Goal: Task Accomplishment & Management: Manage account settings

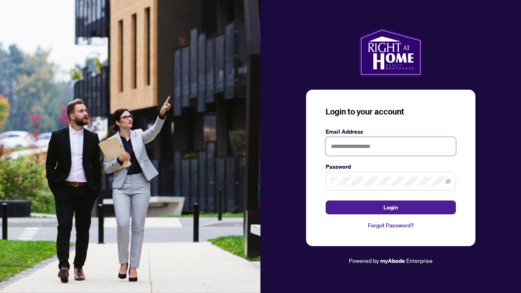
type input "**********"
click at [368, 215] on div "**********" at bounding box center [390, 168] width 169 height 156
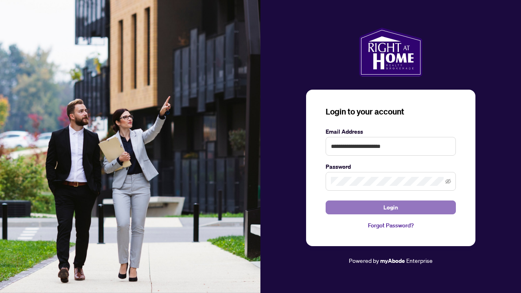
click at [370, 204] on button "Login" at bounding box center [391, 207] width 130 height 14
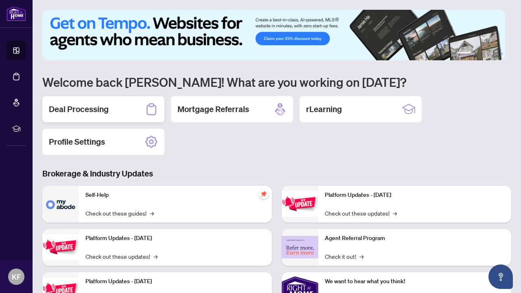
click at [132, 115] on div "Deal Processing" at bounding box center [103, 109] width 122 height 26
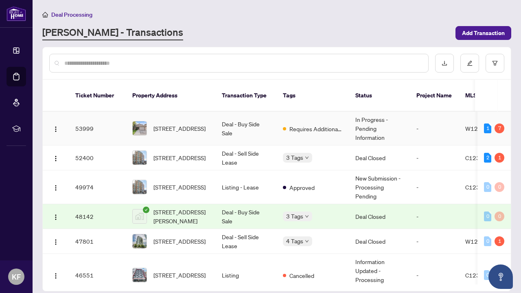
click at [347, 123] on td "Requires Additional Docs" at bounding box center [313, 129] width 72 height 34
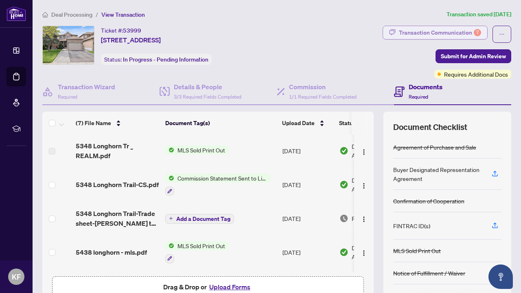
click at [443, 33] on div "Transaction Communication 7" at bounding box center [440, 32] width 82 height 13
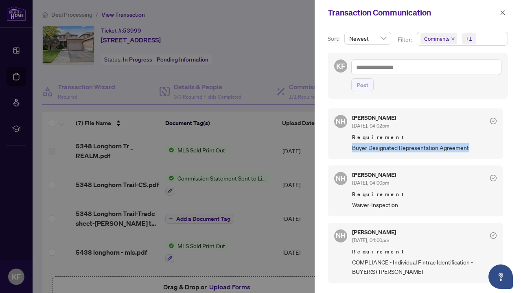
drag, startPoint x: 502, startPoint y: 135, endPoint x: 503, endPoint y: 143, distance: 8.2
click at [503, 143] on div "NH [PERSON_NAME] [DATE], 04:02pm Requirement Buyer Designated Representation Ag…" at bounding box center [418, 195] width 180 height 185
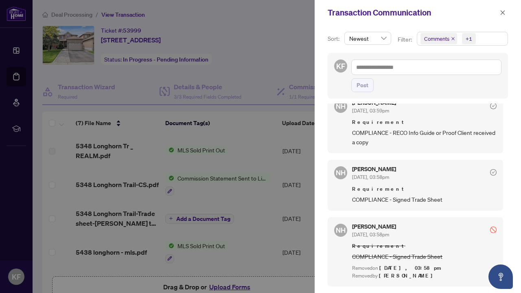
scroll to position [354, 0]
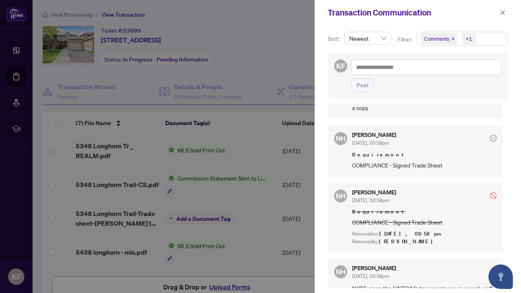
click at [235, 101] on div at bounding box center [260, 146] width 521 height 293
click at [137, 212] on div at bounding box center [260, 146] width 521 height 293
click at [505, 12] on icon "close" at bounding box center [503, 13] width 6 height 6
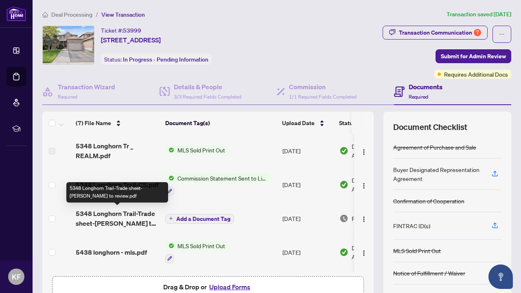
click at [135, 218] on span "5348 Longhorn Trail-Trade sheet-[PERSON_NAME] to review.pdf" at bounding box center [117, 219] width 83 height 20
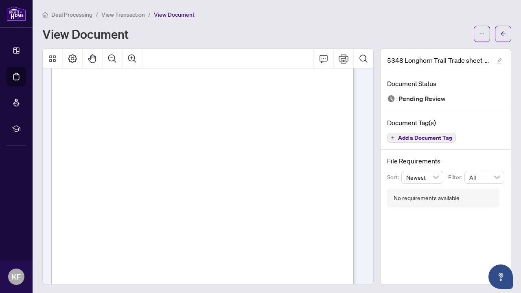
scroll to position [110, 0]
